Goal: Task Accomplishment & Management: Manage account settings

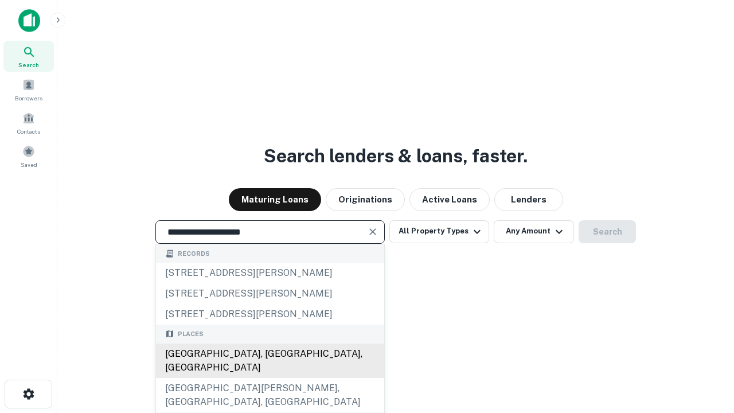
click at [269, 378] on div "[GEOGRAPHIC_DATA], [GEOGRAPHIC_DATA], [GEOGRAPHIC_DATA]" at bounding box center [270, 360] width 228 height 34
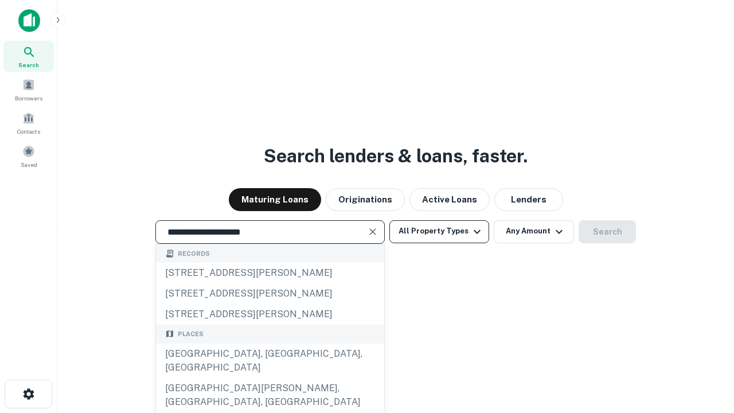
type input "**********"
click at [439, 231] on button "All Property Types" at bounding box center [439, 231] width 100 height 23
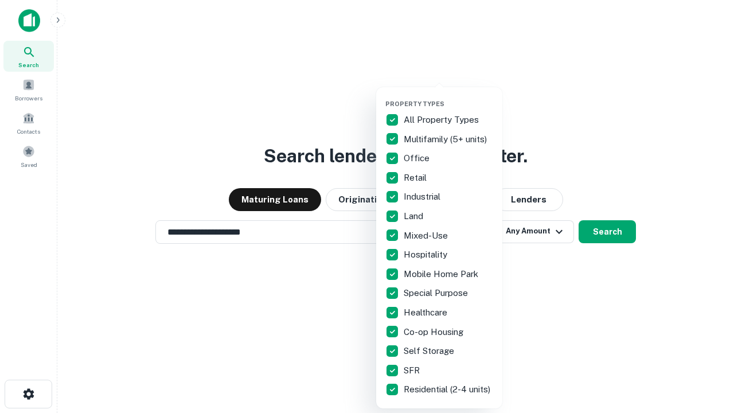
click at [448, 96] on button "button" at bounding box center [448, 96] width 126 height 1
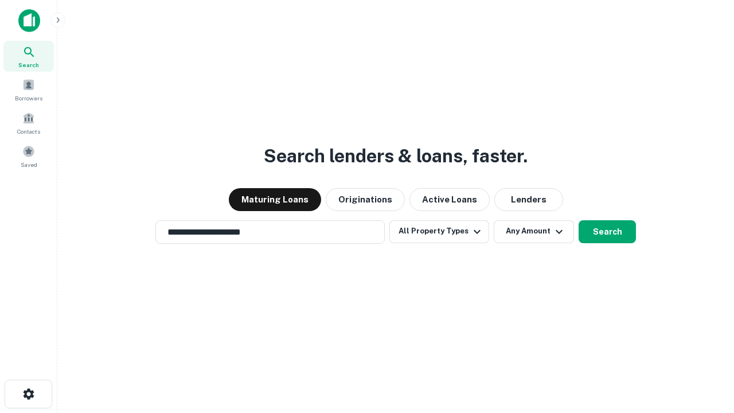
scroll to position [18, 0]
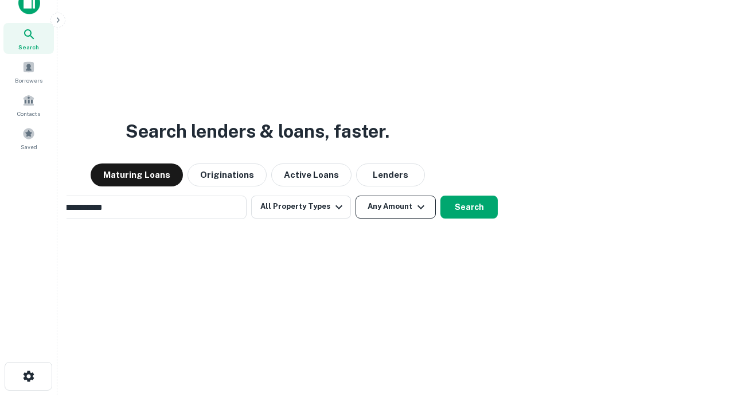
click at [355, 195] on button "Any Amount" at bounding box center [395, 206] width 80 height 23
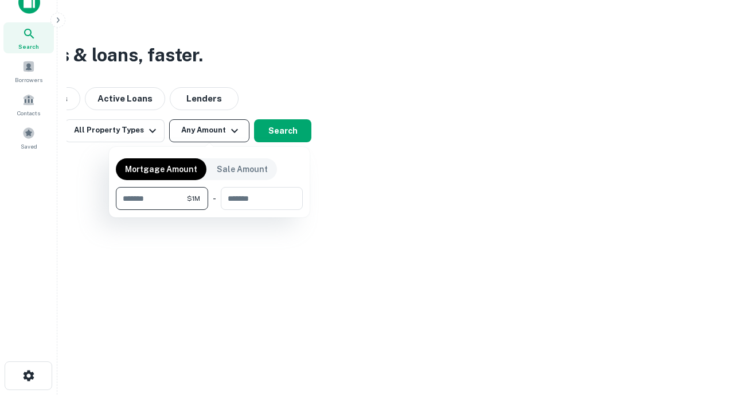
type input "*******"
click at [209, 210] on button "button" at bounding box center [209, 210] width 187 height 1
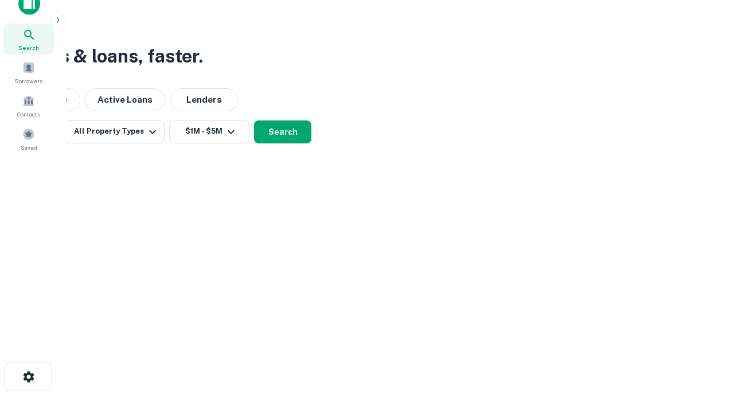
scroll to position [7, 212]
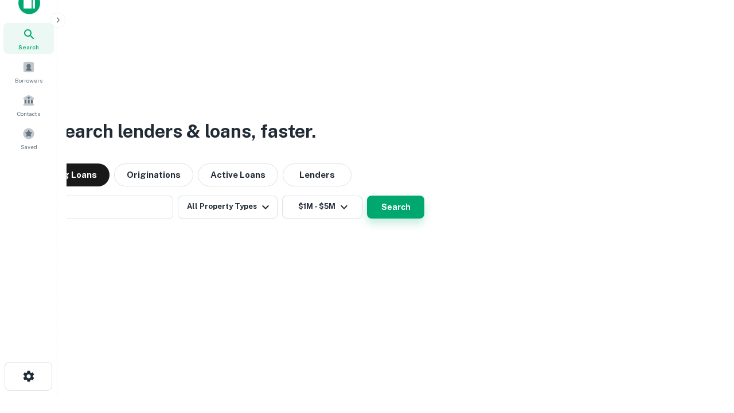
click at [367, 195] on button "Search" at bounding box center [395, 206] width 57 height 23
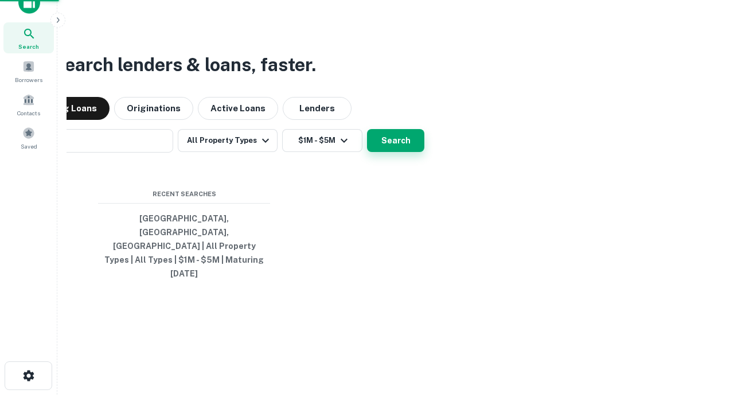
scroll to position [30, 324]
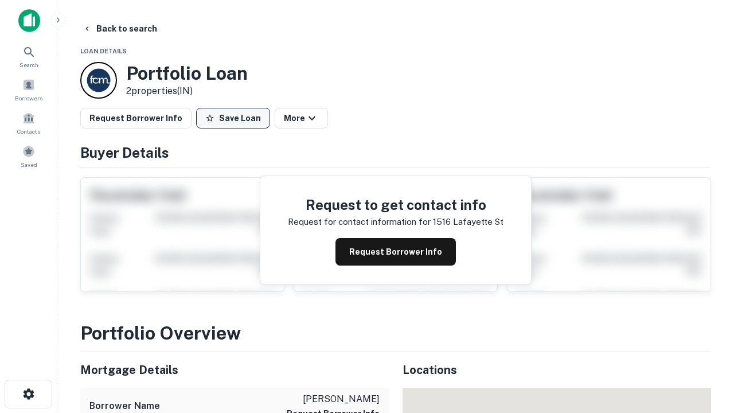
click at [233, 118] on button "Save Loan" at bounding box center [233, 118] width 74 height 21
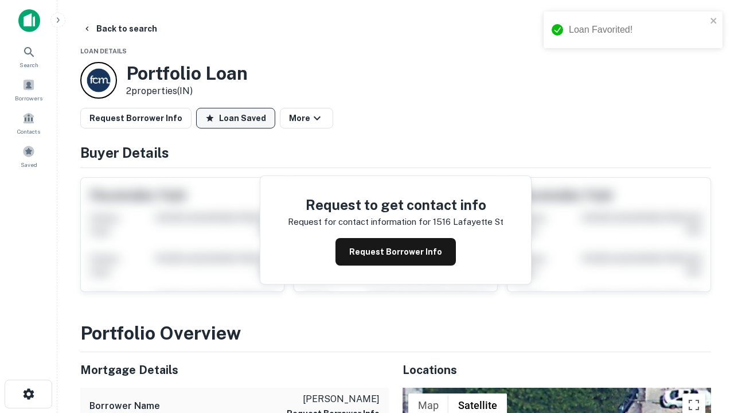
click at [236, 118] on button "Loan Saved" at bounding box center [235, 118] width 79 height 21
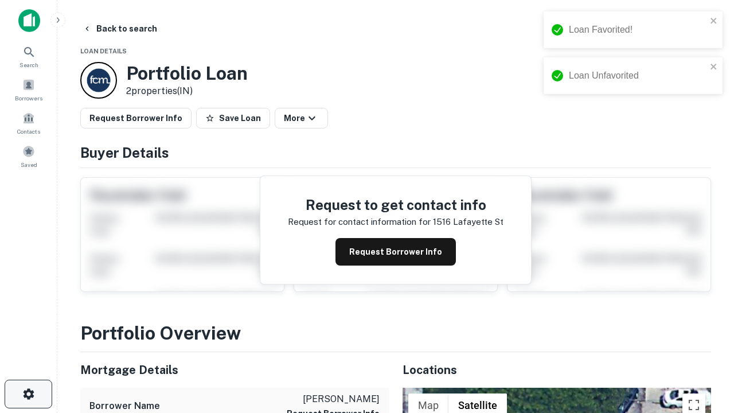
click at [28, 394] on icon "button" at bounding box center [29, 394] width 14 height 14
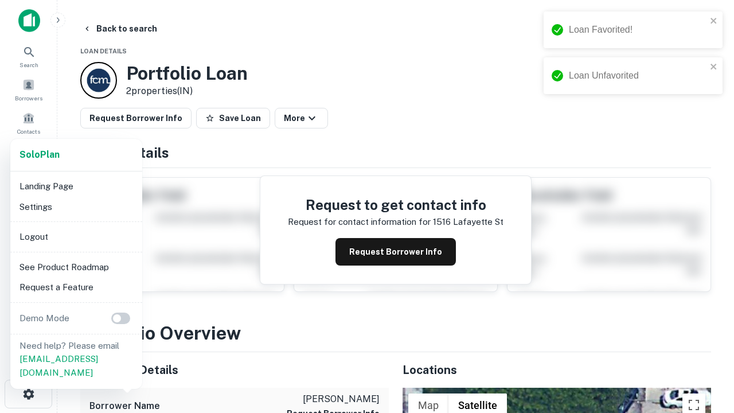
click at [76, 236] on li "Logout" at bounding box center [76, 236] width 123 height 21
